Goal: Information Seeking & Learning: Learn about a topic

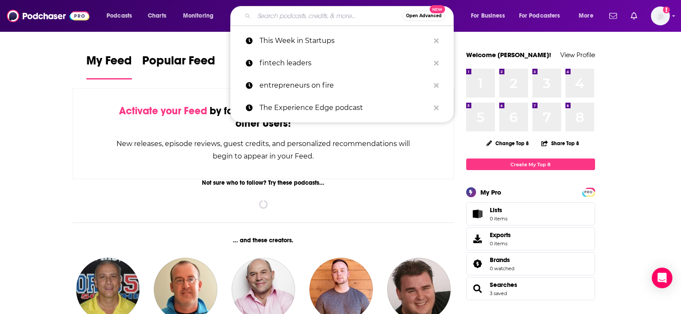
click at [318, 11] on input "Search podcasts, credits, & more..." at bounding box center [328, 16] width 148 height 14
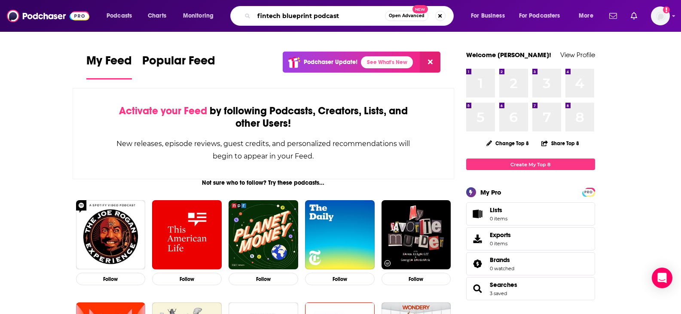
type input "fintech blueprint podcast"
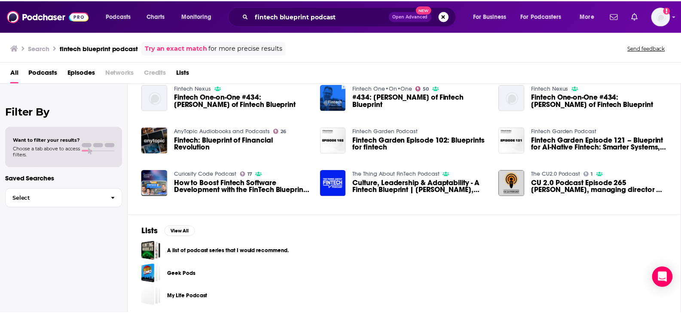
scroll to position [147, 0]
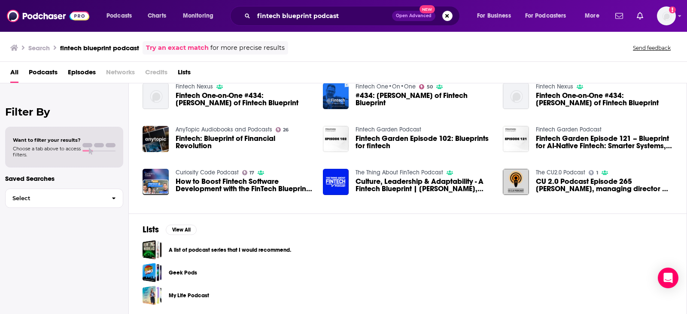
click at [228, 139] on span "Fintech: Blueprint of Financial Revolution" at bounding box center [244, 142] width 137 height 15
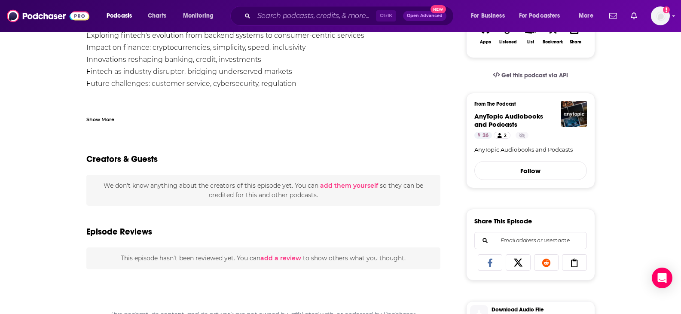
scroll to position [86, 0]
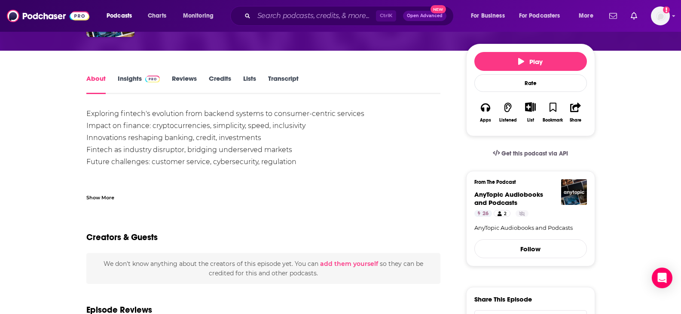
click at [137, 73] on div "About Insights Reviews Credits Lists Transcript" at bounding box center [263, 83] width 354 height 21
click at [133, 79] on link "Insights" at bounding box center [139, 84] width 43 height 20
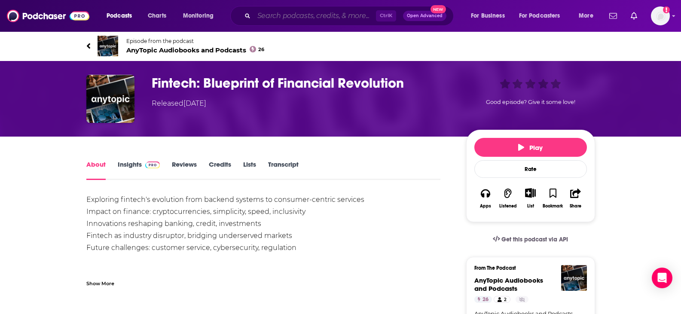
click at [283, 14] on input "Search podcasts, credits, & more..." at bounding box center [315, 16] width 122 height 14
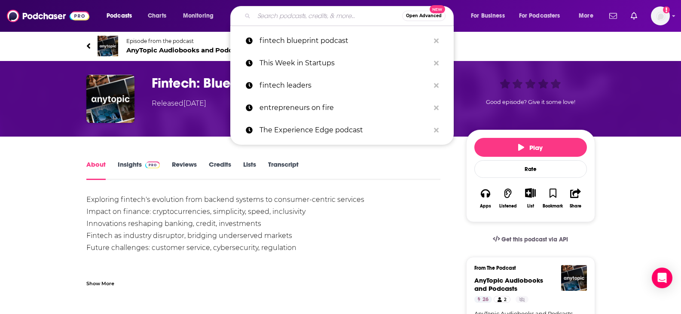
paste input "The Fintech Blueprint"
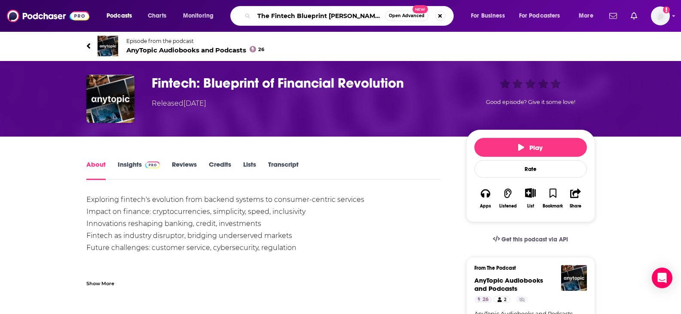
type input "The Fintech Blueprint [PERSON_NAME]"
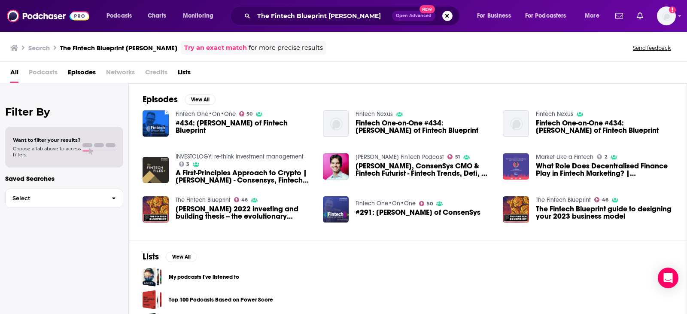
click at [277, 126] on span "#434: [PERSON_NAME] of Fintech Blueprint" at bounding box center [244, 126] width 137 height 15
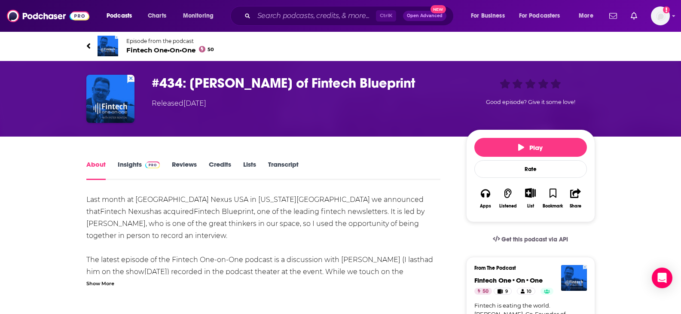
click at [133, 164] on link "Insights" at bounding box center [139, 170] width 43 height 20
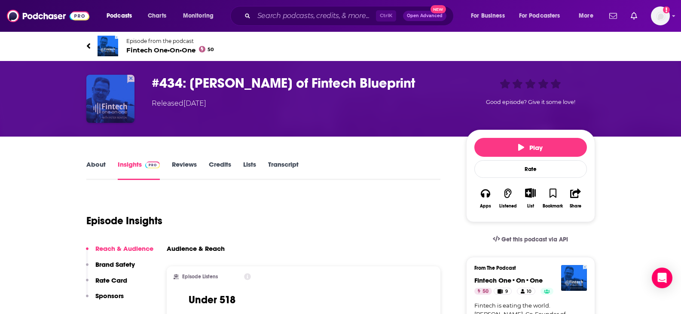
click at [108, 113] on img "#434: Lex Sokolin of Fintech Blueprint" at bounding box center [110, 99] width 48 height 48
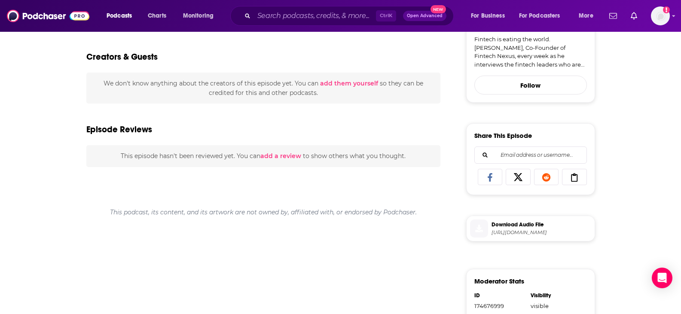
scroll to position [387, 0]
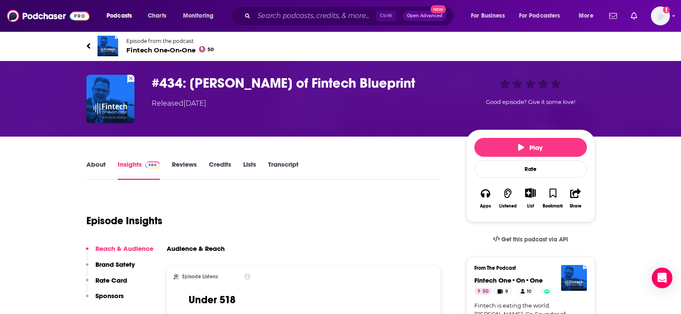
click at [102, 168] on link "About" at bounding box center [95, 170] width 19 height 20
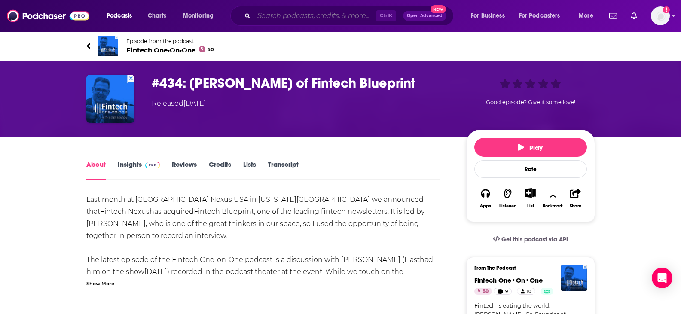
click at [344, 20] on input "Search podcasts, credits, & more..." at bounding box center [315, 16] width 122 height 14
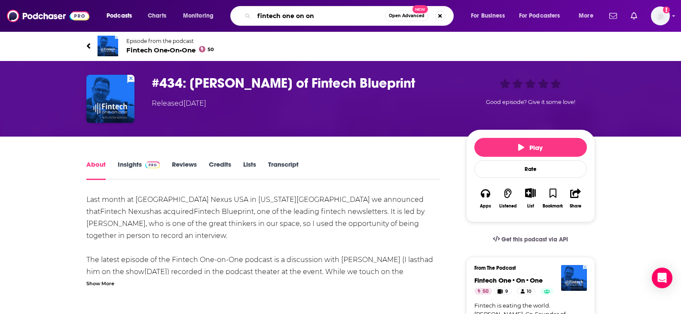
type input "fintech one on one"
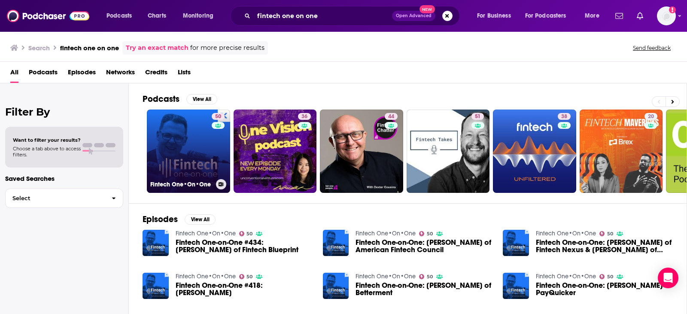
click at [214, 156] on div "50" at bounding box center [219, 146] width 15 height 66
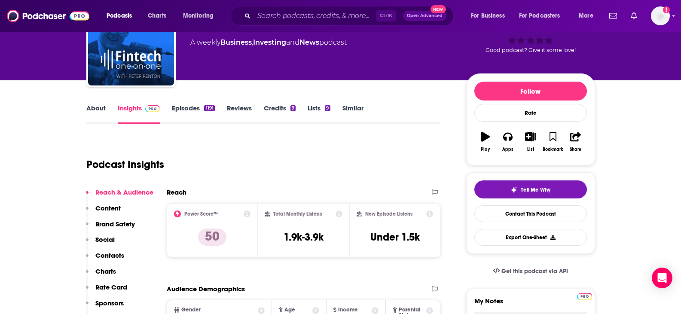
scroll to position [86, 0]
